Goal: Transaction & Acquisition: Download file/media

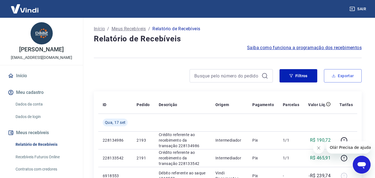
click at [337, 73] on button "Exportar" at bounding box center [343, 75] width 38 height 13
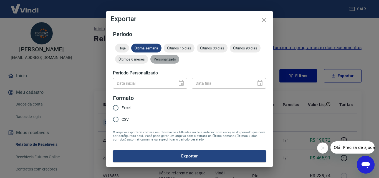
click at [169, 58] on span "Personalizado" at bounding box center [164, 59] width 29 height 4
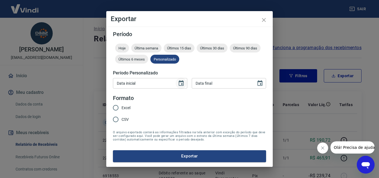
click at [180, 82] on icon "Choose date" at bounding box center [181, 83] width 7 height 7
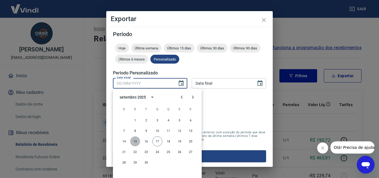
click at [135, 139] on button "15" at bounding box center [135, 141] width 10 height 10
type input "15/09/2025"
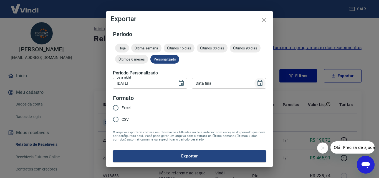
click at [262, 80] on icon "Choose date" at bounding box center [260, 83] width 7 height 7
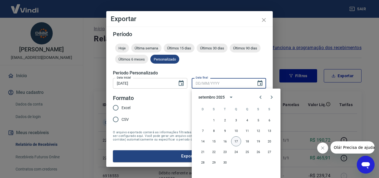
click at [235, 142] on button "17" at bounding box center [236, 141] width 10 height 10
type input "17/09/2025"
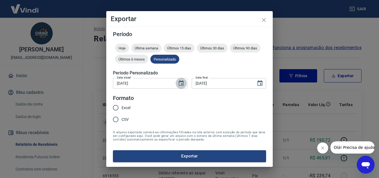
click at [183, 82] on icon "Choose date, selected date is 15 de set de 2025" at bounding box center [181, 83] width 5 height 6
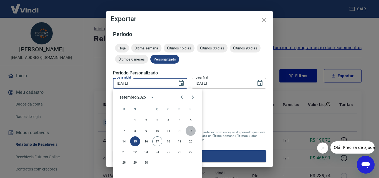
click at [189, 132] on button "13" at bounding box center [191, 131] width 10 height 10
type input "13/09/2025"
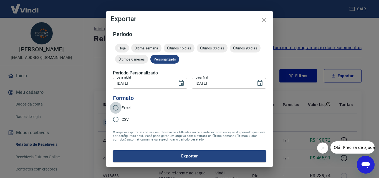
click at [114, 107] on input "Excel" at bounding box center [116, 108] width 12 height 12
radio input "true"
click at [198, 162] on button "Exportar" at bounding box center [189, 156] width 153 height 12
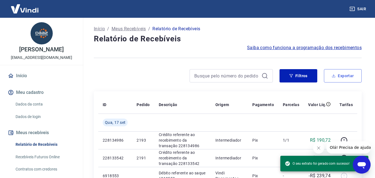
click at [335, 73] on button "Exportar" at bounding box center [343, 75] width 38 height 13
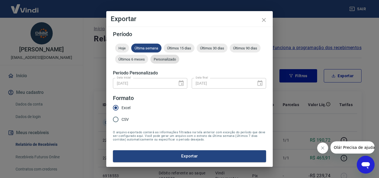
click at [166, 59] on span "Personalizado" at bounding box center [164, 59] width 29 height 4
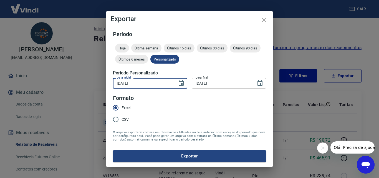
click at [171, 84] on input "13/09/2025" at bounding box center [143, 83] width 61 height 10
click at [179, 82] on icon "Choose date, selected date is 13 de set de 2025" at bounding box center [181, 83] width 5 height 6
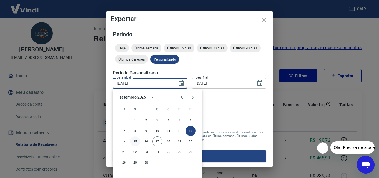
click at [134, 141] on button "15" at bounding box center [135, 141] width 10 height 10
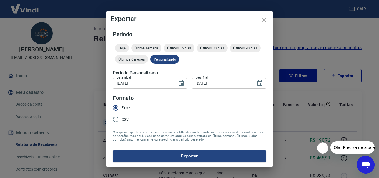
type input "15/09/2025"
click at [260, 79] on button "Choose date, selected date is 17 de set de 2025" at bounding box center [260, 83] width 11 height 11
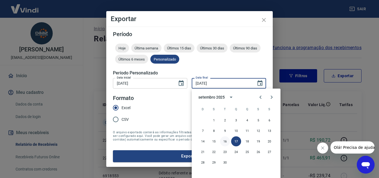
click at [222, 141] on button "16" at bounding box center [225, 141] width 10 height 10
type input "16/09/2025"
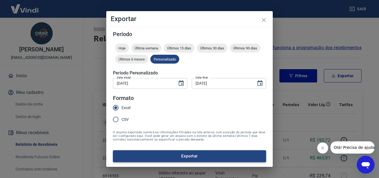
drag, startPoint x: 159, startPoint y: 140, endPoint x: 183, endPoint y: 152, distance: 26.4
click at [162, 143] on form "Período Hoje Última semana Últimos 15 dias Últimos 30 dias Últimos 90 dias Últi…" at bounding box center [189, 96] width 153 height 130
click at [183, 153] on button "Exportar" at bounding box center [189, 156] width 153 height 12
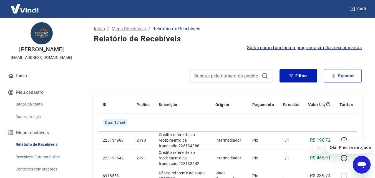
click at [340, 72] on button "Exportar" at bounding box center [343, 75] width 38 height 13
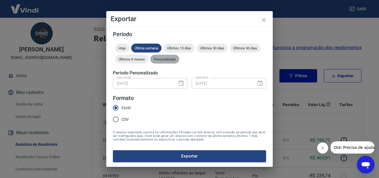
click at [164, 58] on span "Personalizado" at bounding box center [164, 59] width 29 height 4
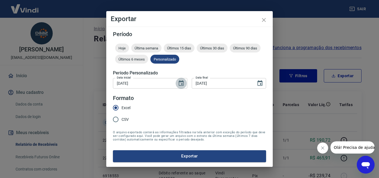
click at [182, 85] on icon "Choose date, selected date is 15 de set de 2025" at bounding box center [181, 83] width 7 height 7
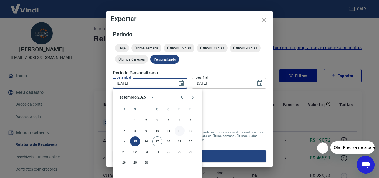
click at [182, 131] on button "12" at bounding box center [180, 131] width 10 height 10
type input "12/09/2025"
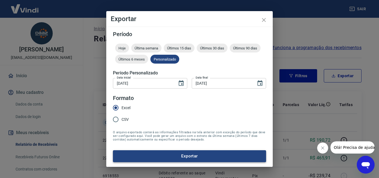
click at [186, 154] on button "Exportar" at bounding box center [189, 156] width 153 height 12
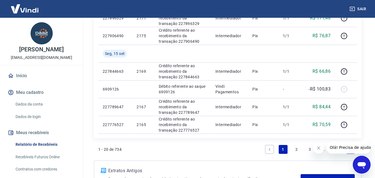
scroll to position [278, 0]
